Goal: Task Accomplishment & Management: Manage account settings

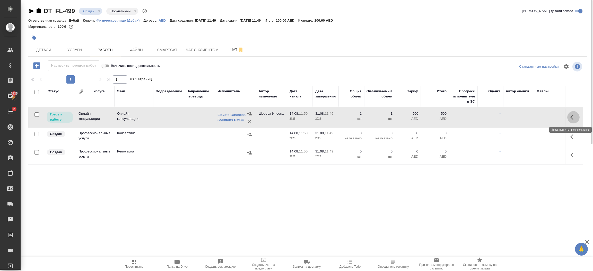
click at [573, 121] on button "button" at bounding box center [573, 117] width 12 height 12
click at [536, 120] on button "button" at bounding box center [535, 117] width 9 height 12
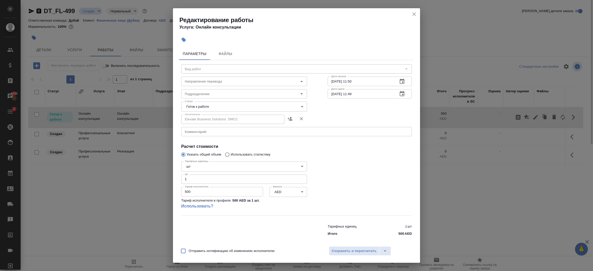
type input "Онлайн консультации"
drag, startPoint x: 202, startPoint y: 194, endPoint x: 167, endPoint y: 191, distance: 35.1
click at [167, 191] on div "Редактирование работы Услуга: Онлайн консультации Параметры Файлы Вид работ Онл…" at bounding box center [296, 135] width 593 height 271
type input "3150"
click at [220, 106] on body "🙏 .cls-1 fill:#fff; AWATERA Шорова Инесса i.shorova_kiev Клиенты Спецификации З…" at bounding box center [296, 135] width 593 height 271
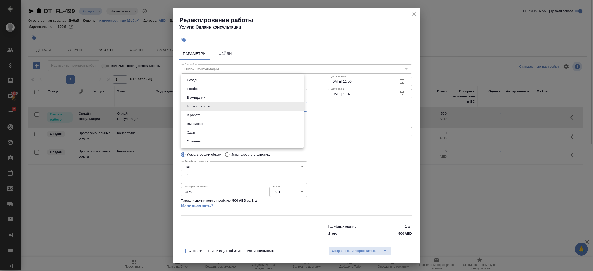
click at [206, 132] on li "Сдан" at bounding box center [242, 132] width 122 height 9
type input "closed"
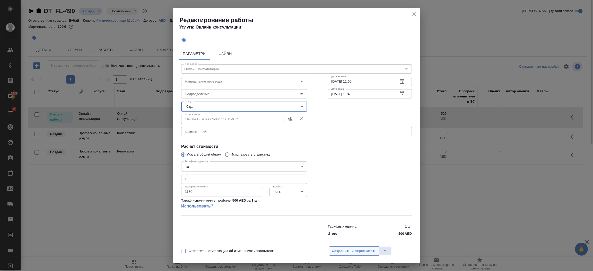
click at [365, 251] on span "Сохранить и пересчитать" at bounding box center [354, 251] width 45 height 6
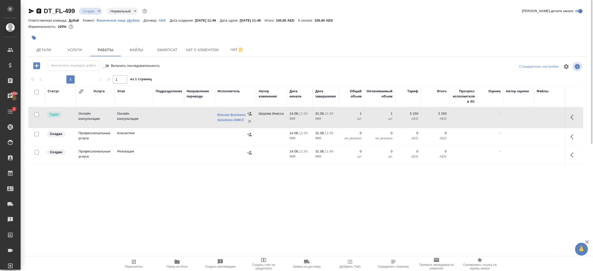
click at [362, 111] on td "1 шт" at bounding box center [351, 118] width 26 height 18
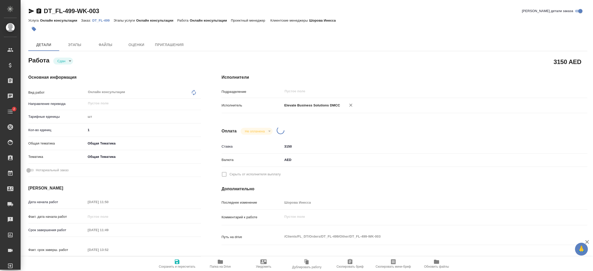
type textarea "x"
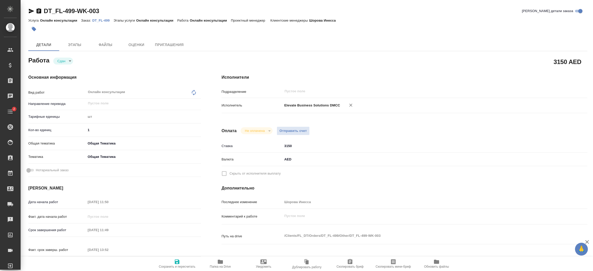
type textarea "x"
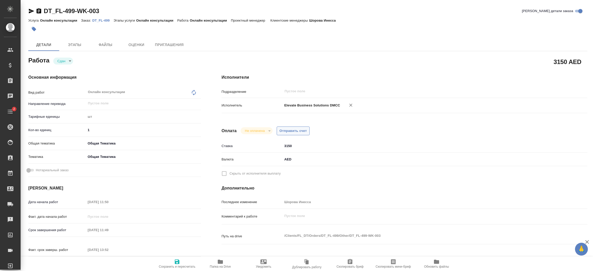
type textarea "x"
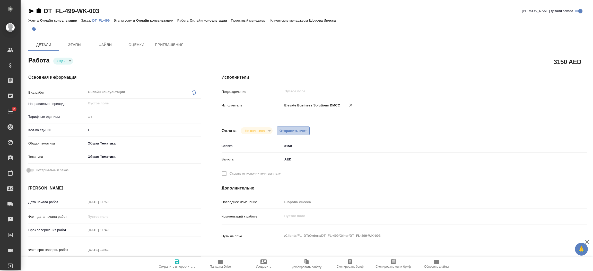
click at [287, 134] on button "Отправить счет" at bounding box center [293, 131] width 33 height 9
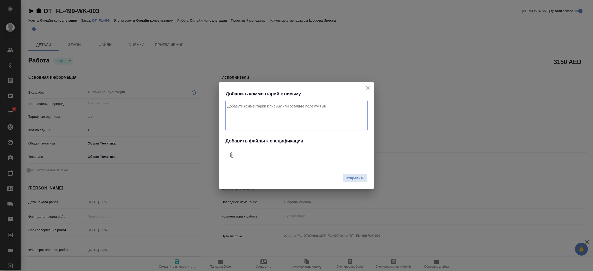
type textarea "x"
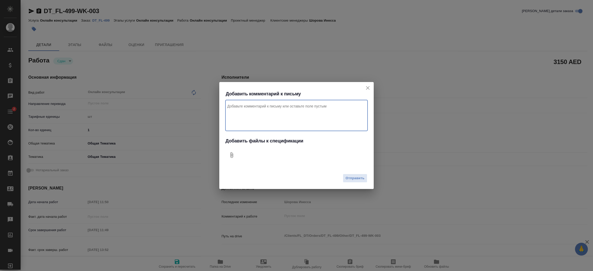
click at [294, 120] on textarea "Комментарий к письму" at bounding box center [296, 115] width 142 height 31
type textarea "x"
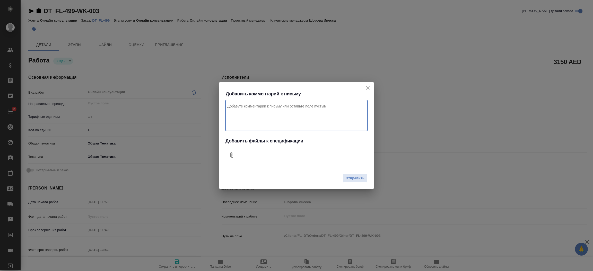
type textarea "x"
type textarea "Привет, за корп налог для клиента проект Дубай"
click at [232, 157] on icon "Добавить файлы к спецификации" at bounding box center [232, 155] width 6 height 6
click at [229, 155] on icon "Добавить файлы к спецификации" at bounding box center [232, 155] width 6 height 6
click at [230, 154] on icon "Добавить файлы к спецификации" at bounding box center [231, 155] width 3 height 6
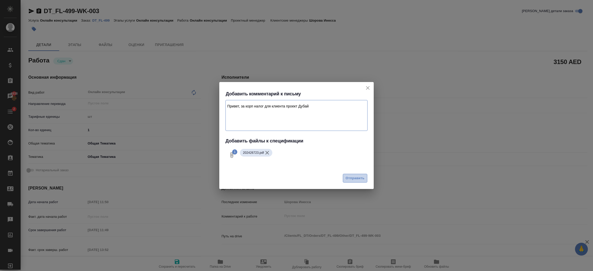
click at [358, 180] on span "Отправить" at bounding box center [355, 179] width 19 height 6
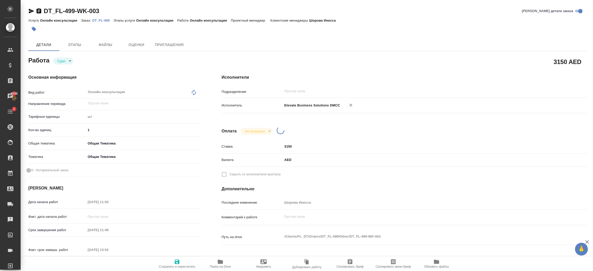
type textarea "x"
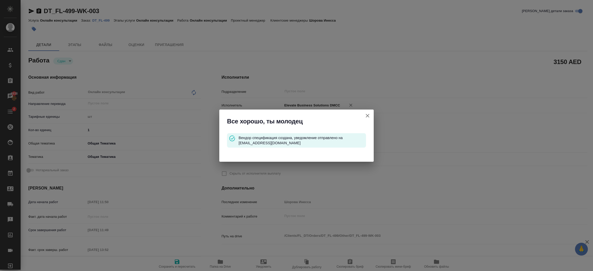
type input "closed"
type textarea "Онлайн консультации"
type textarea "x"
type input "5a8b1489cc6b4906c91bfdc1"
type input "1"
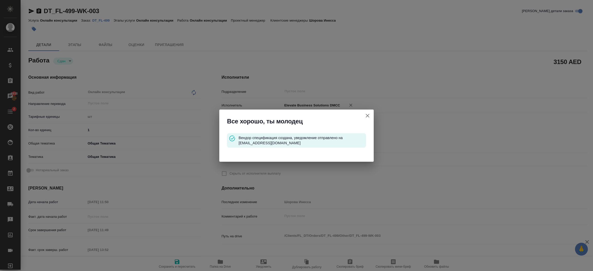
type input "obtem"
type input "6012b1ca196b0e5c9229a120"
type input "[DATE] 11:50"
type input "[DATE] 11:49"
type input "[DATE] 13:52"
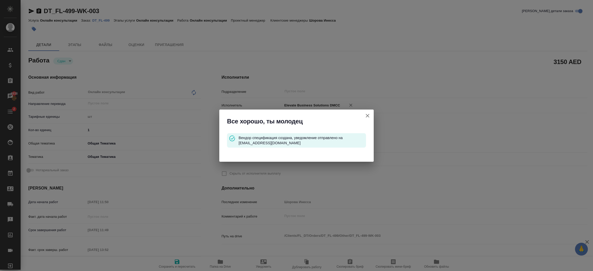
type input "[DATE] 11:49"
type input "notPayed"
type input "3150"
type input "AED"
type input "Шорова Инесса"
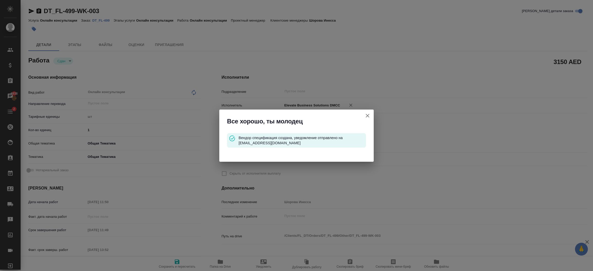
type textarea "x"
type textarea "/Clients/FL_DT/Orders/DT_FL-499/Other/DT_FL-499-WK-003"
type textarea "x"
type input "DT_FL-499"
type input "Онлайн консультации"
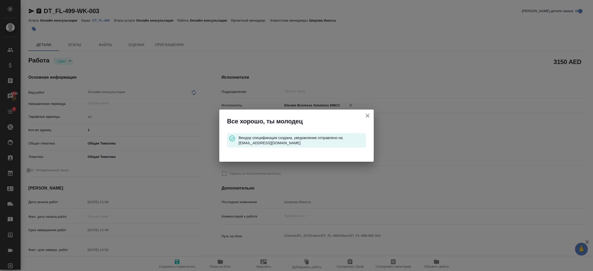
type input "Онлайн консультации"
type input "Шорова Инесса"
type input "/Clients/FL_DT/Orders/DT_FL-499"
type textarea "x"
type textarea "корп налог для Melange"
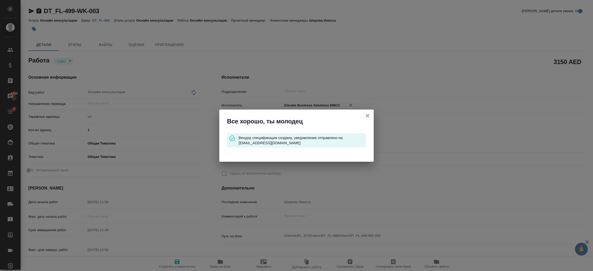
type textarea "x"
